Goal: Task Accomplishment & Management: Use online tool/utility

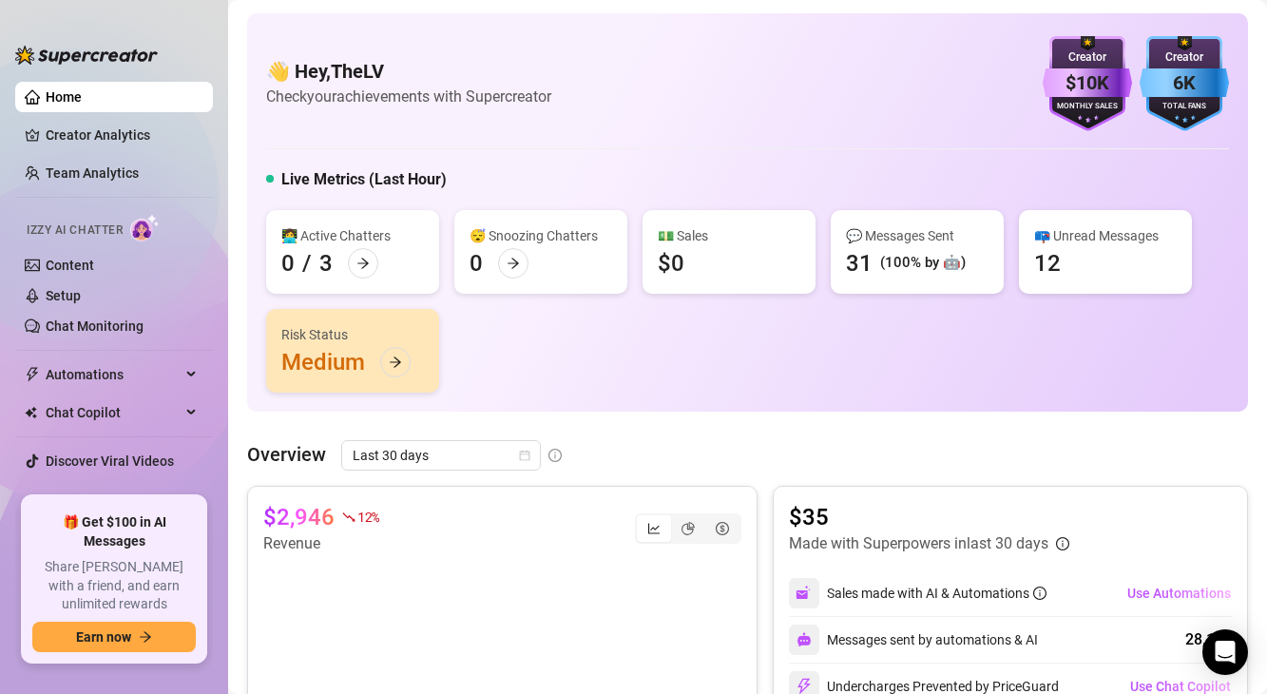
scroll to position [15, 0]
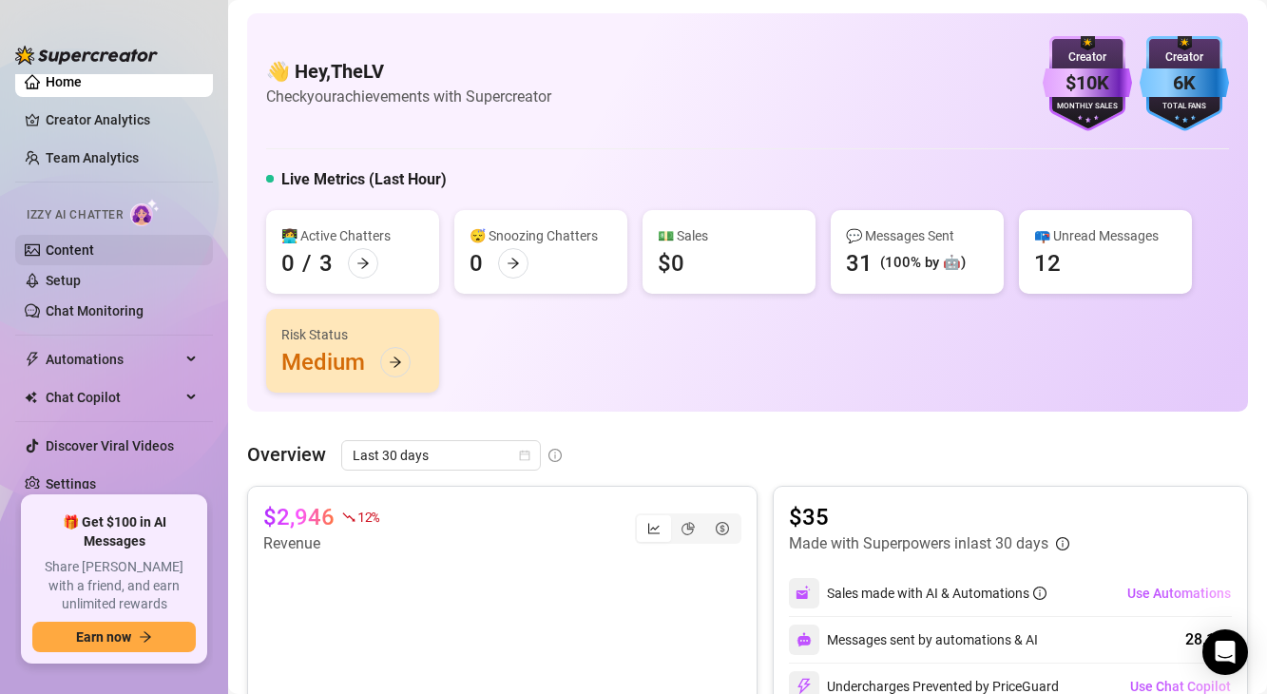
click at [85, 258] on link "Content" at bounding box center [70, 249] width 48 height 15
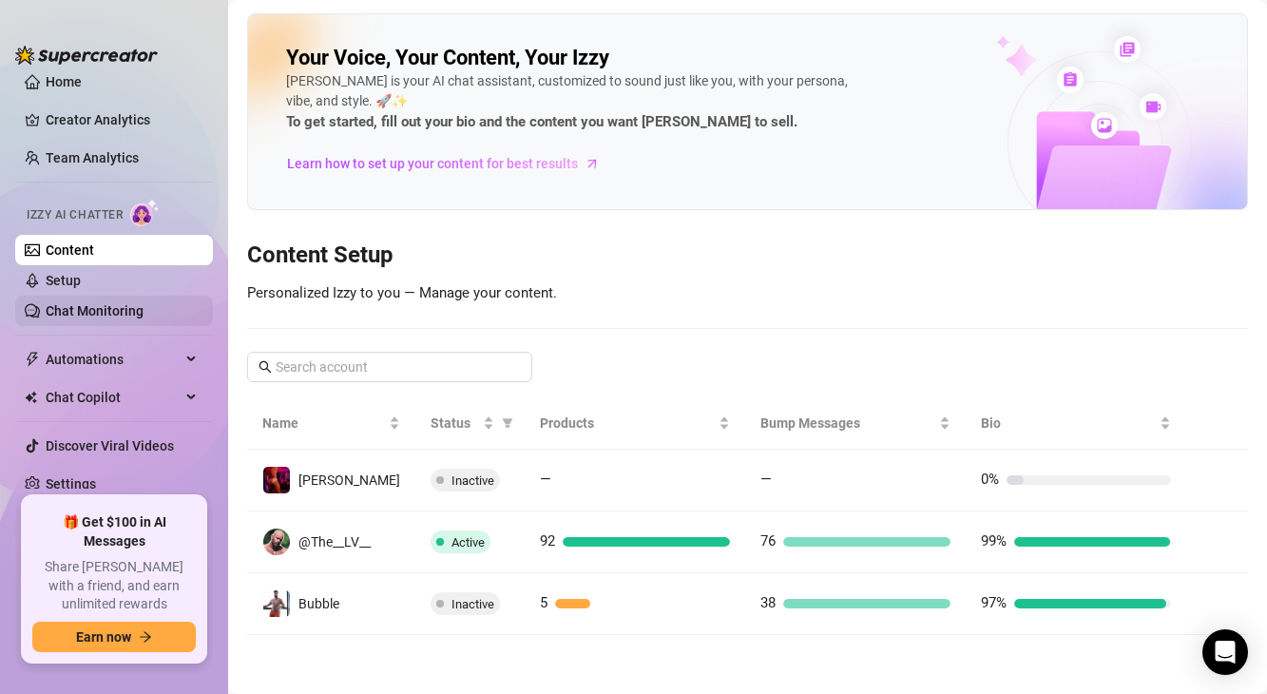
click at [108, 318] on link "Chat Monitoring" at bounding box center [95, 310] width 98 height 15
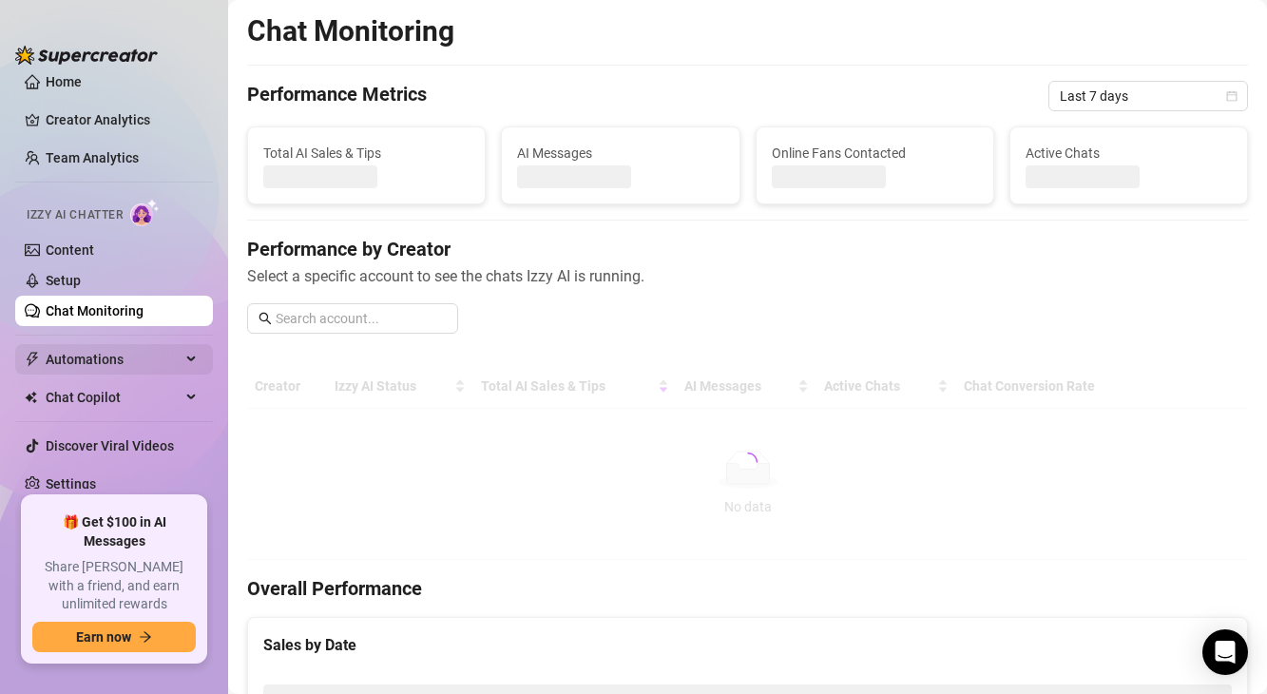
click at [107, 347] on span "Automations" at bounding box center [113, 359] width 135 height 30
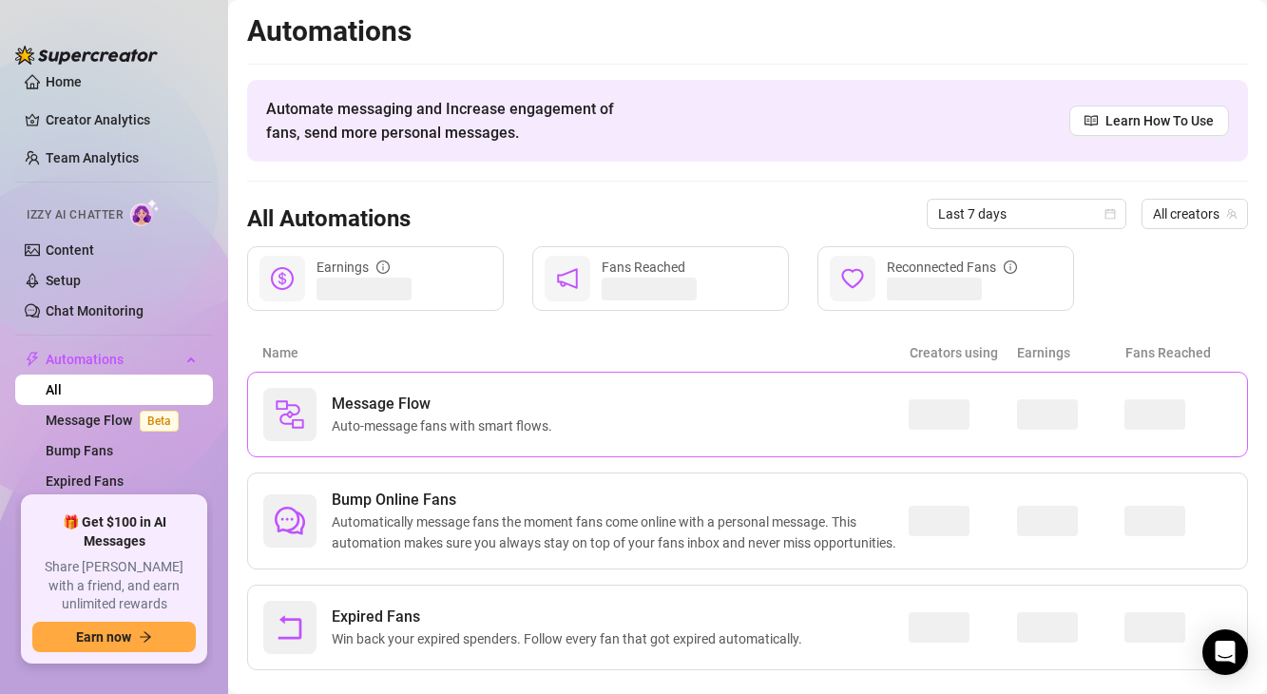
click at [427, 424] on span "Auto-message fans with smart flows." at bounding box center [446, 425] width 228 height 21
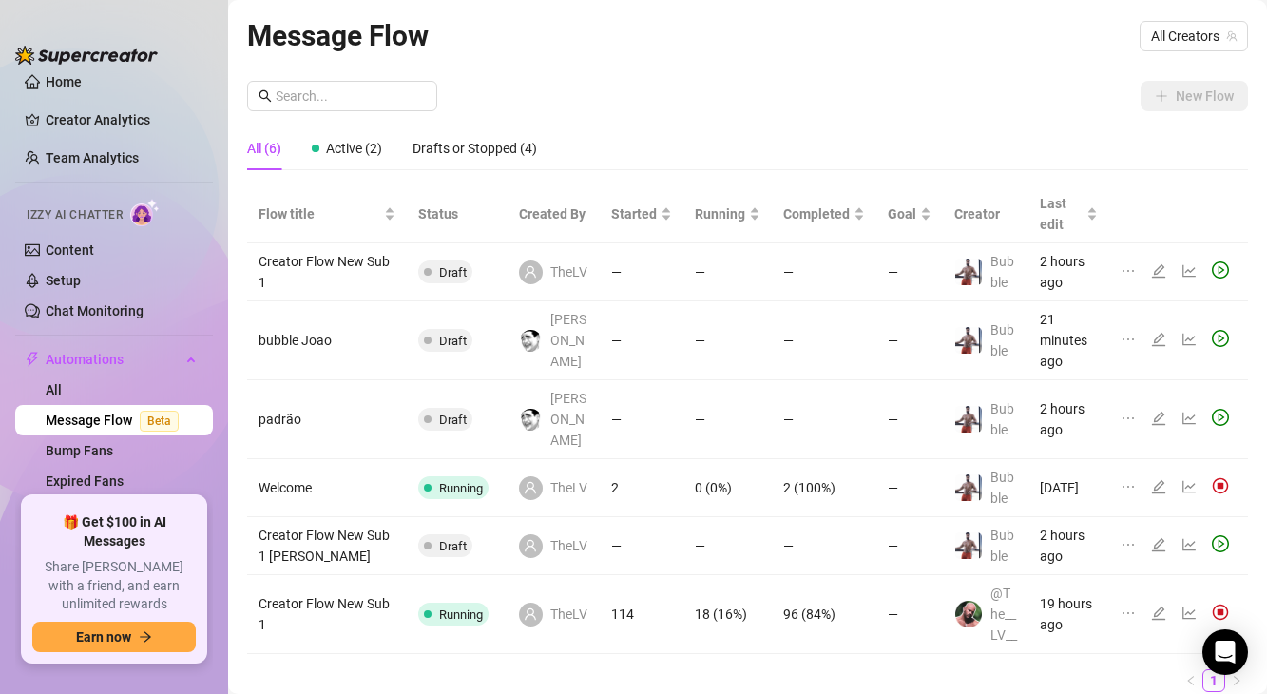
click at [926, 103] on div "New Flow" at bounding box center [747, 96] width 1001 height 30
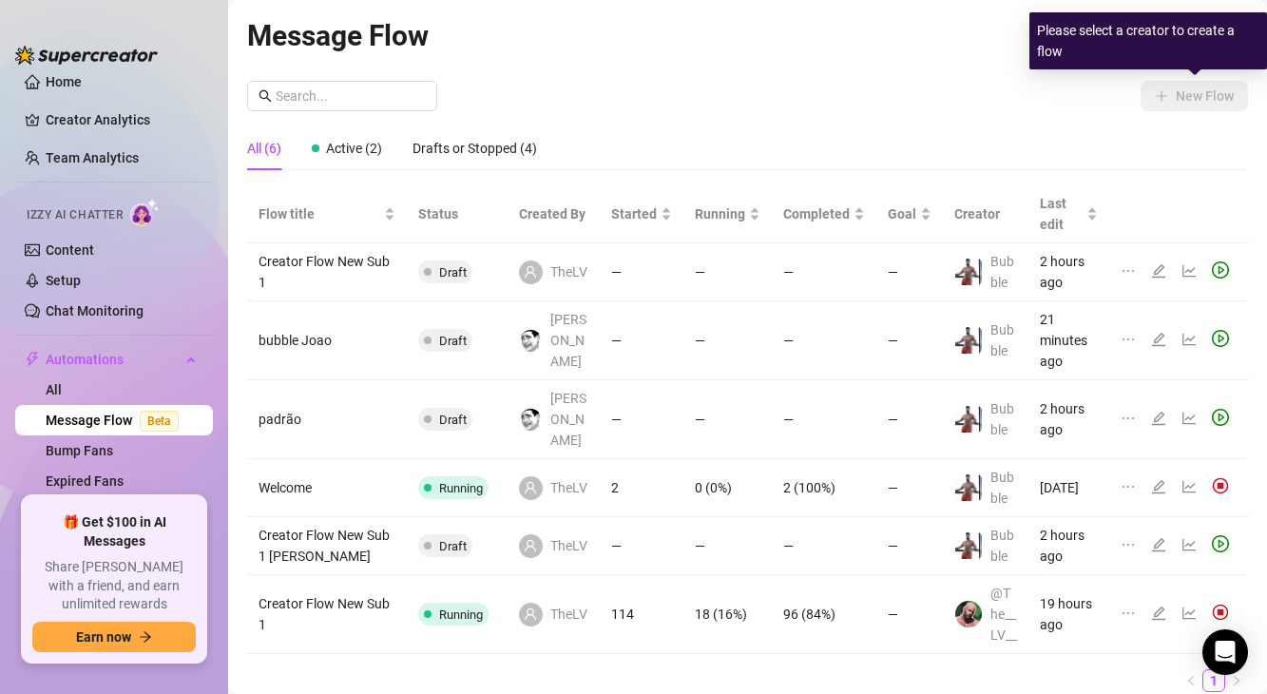
click at [1209, 31] on div "Please select a creator to create a flow" at bounding box center [1148, 40] width 238 height 57
click at [985, 70] on div "Message Flow All Creators New Flow All (6) Active (2) Drafts or Stopped (4) Flo…" at bounding box center [747, 360] width 1001 height 694
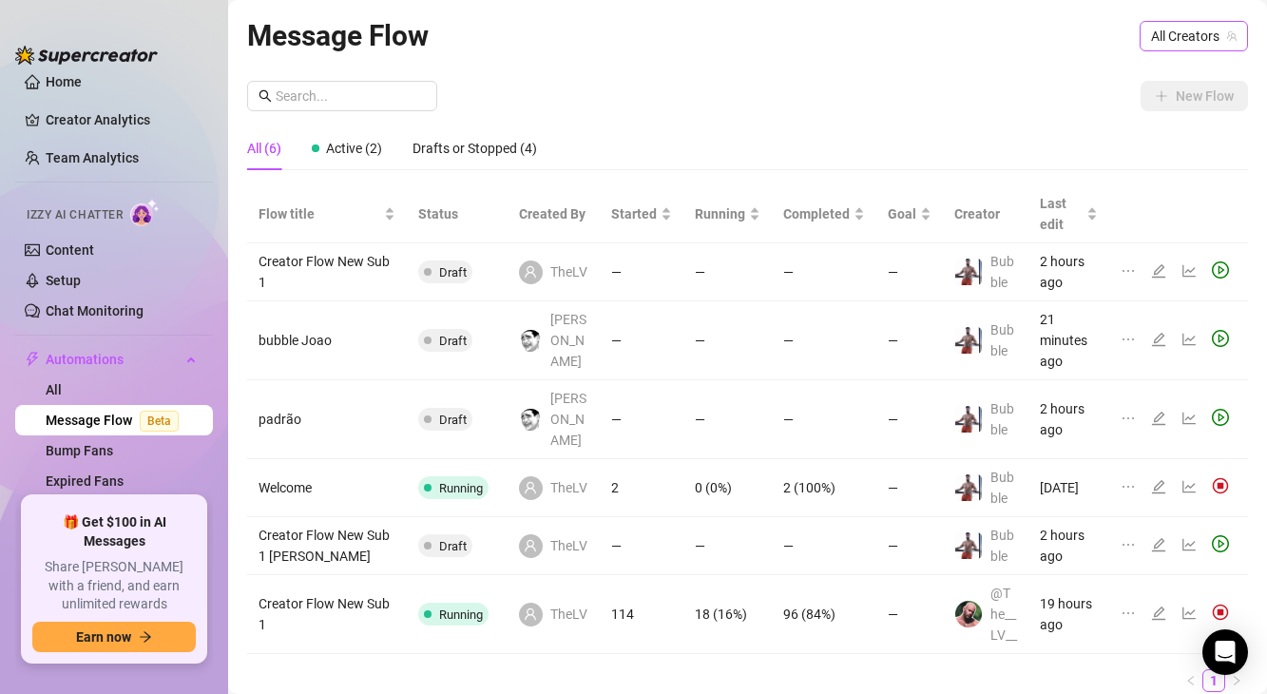
click at [1158, 42] on span "All Creators" at bounding box center [1194, 36] width 86 height 29
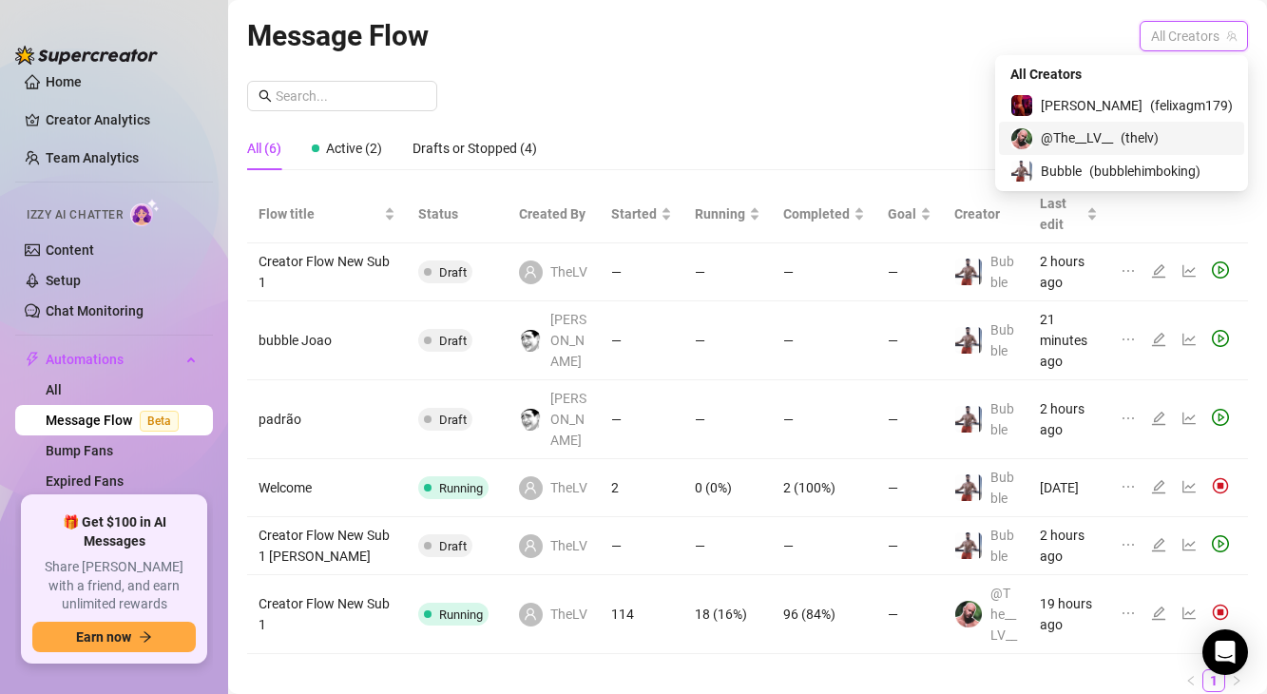
click at [1091, 145] on span "@The__LV__" at bounding box center [1077, 137] width 72 height 21
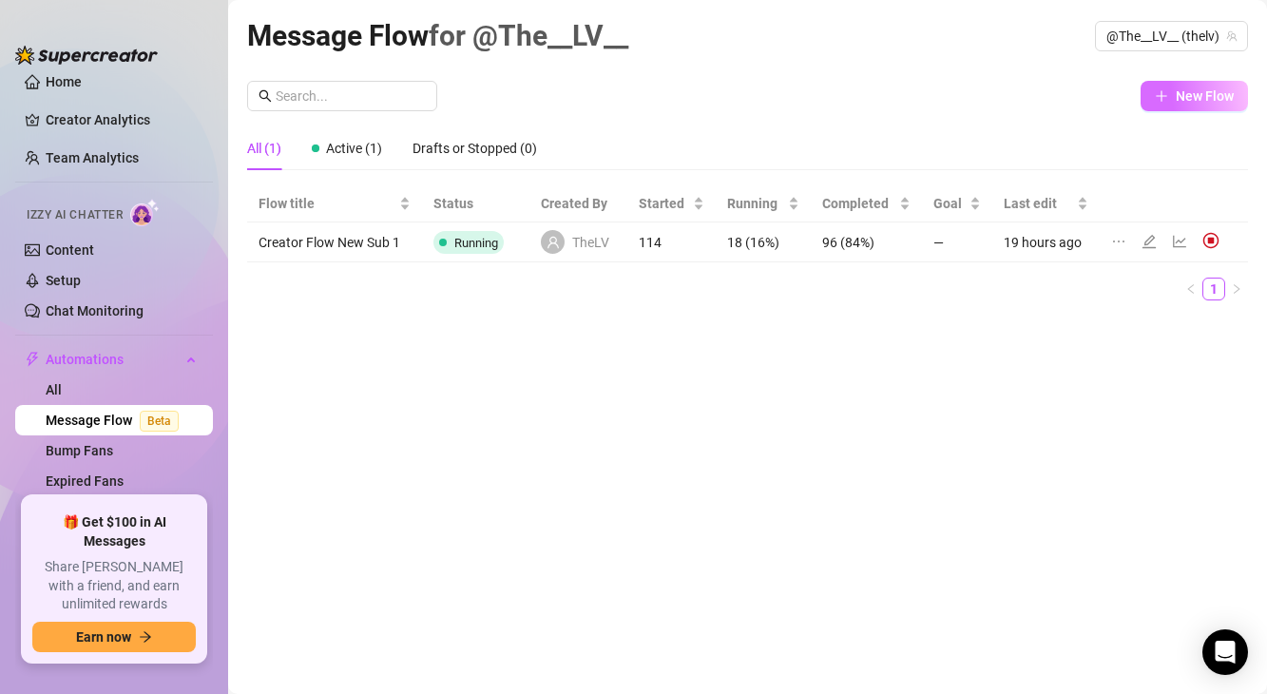
click at [1174, 98] on button "New Flow" at bounding box center [1193, 96] width 107 height 30
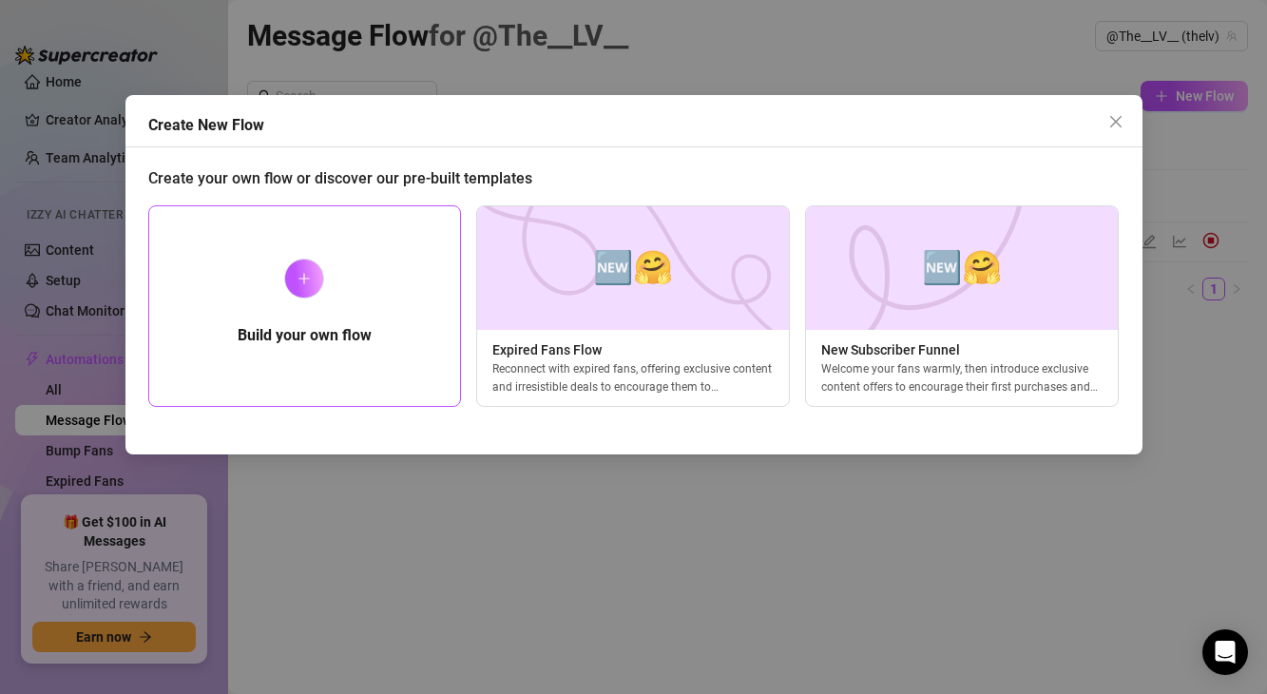
click at [351, 286] on div "Build your own flow" at bounding box center [305, 305] width 314 height 201
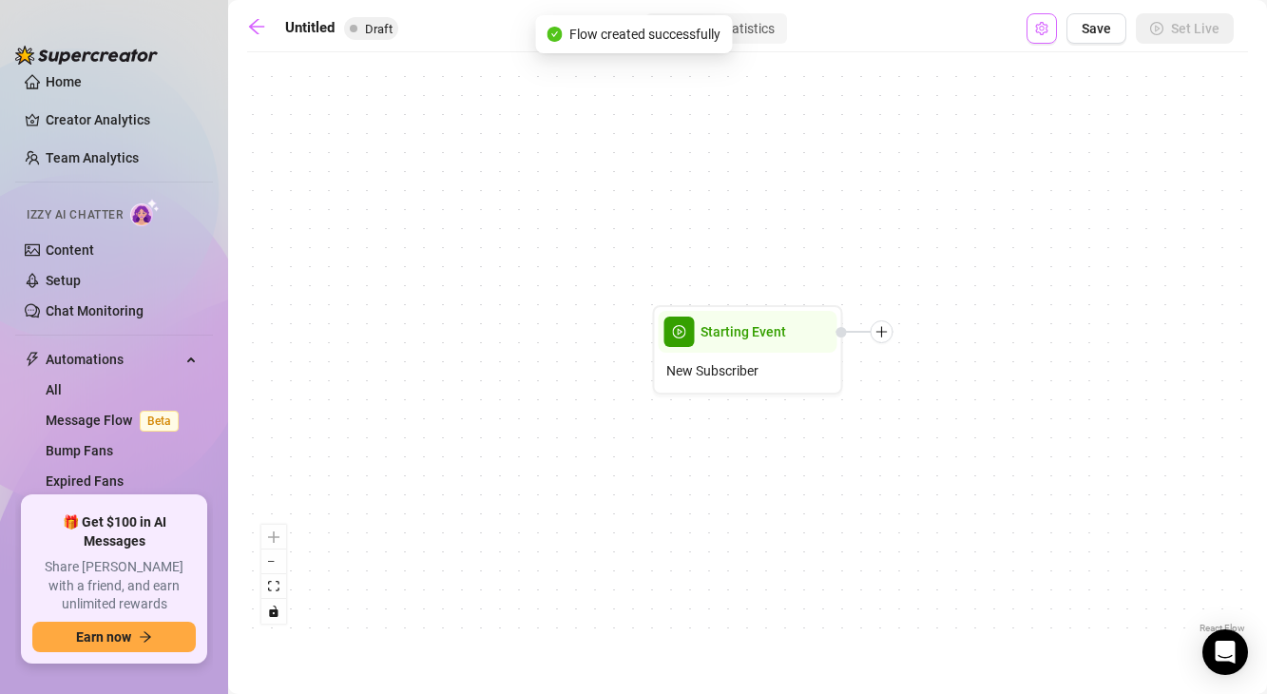
click at [1039, 32] on icon "setting" at bounding box center [1041, 28] width 13 height 13
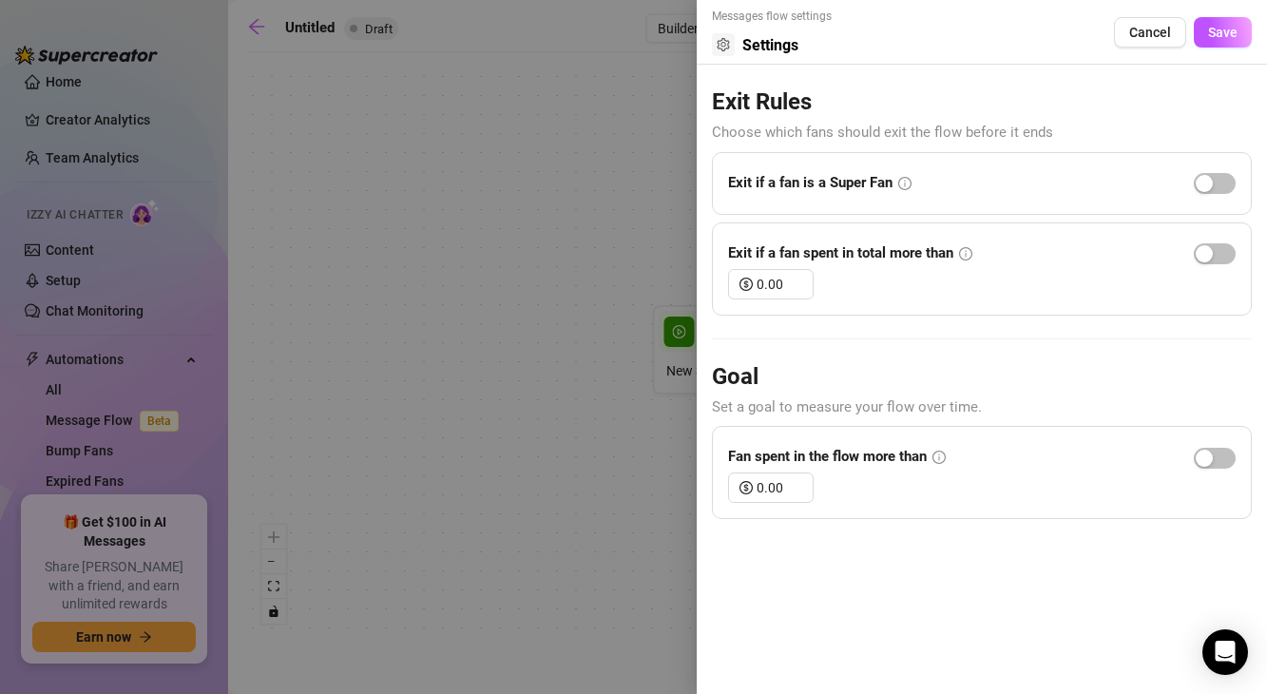
click at [729, 45] on icon "setting" at bounding box center [723, 44] width 13 height 13
click at [724, 45] on icon "setting" at bounding box center [723, 44] width 12 height 13
click at [576, 171] on div at bounding box center [633, 347] width 1267 height 694
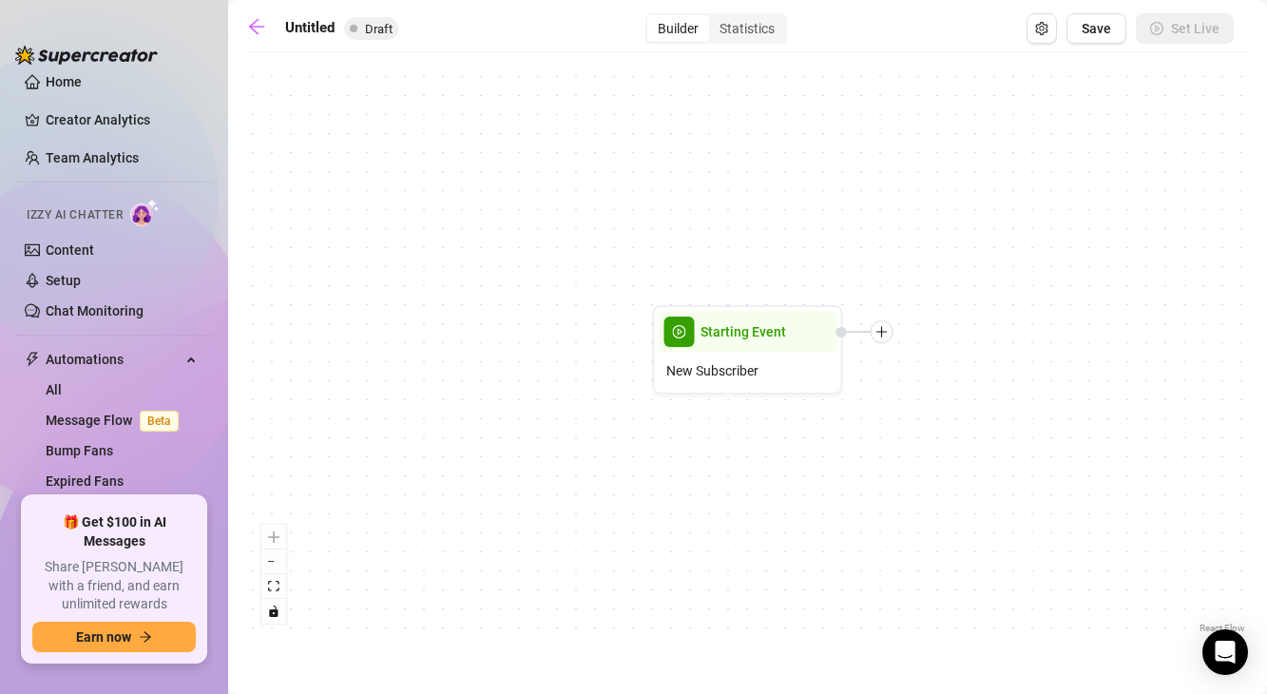
click at [645, 225] on div "Starting Event New Subscriber" at bounding box center [747, 350] width 1001 height 576
click at [670, 245] on div "Starting Event New Subscriber" at bounding box center [747, 350] width 1001 height 576
